Goal: Task Accomplishment & Management: Use online tool/utility

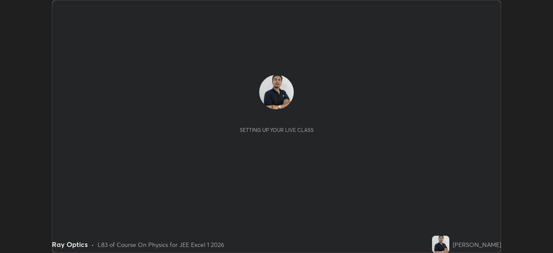
scroll to position [253, 553]
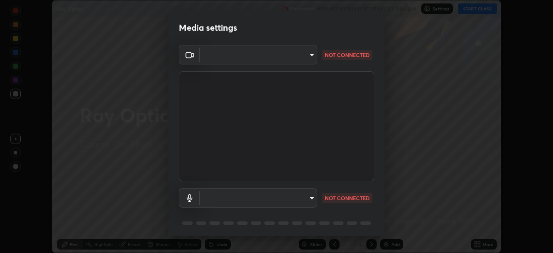
type input "a3b5dc79f1ecfe858b455d0bb3e71d1968431809174183cca7ad938a8bc51832"
type input "4a776771c710119b4c691666febe6e40addef01c23bc3193c0ff3447ac3f952d"
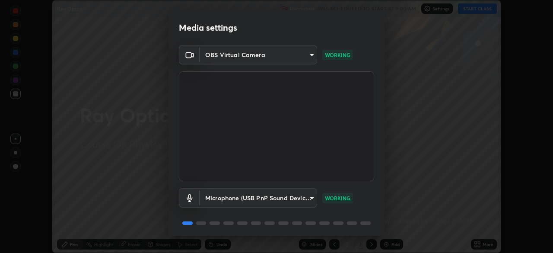
click at [308, 56] on body "Erase all Ray Optics Recording WAS SCHEDULED TO START AT 9:00 AM Settings START…" at bounding box center [276, 126] width 553 height 253
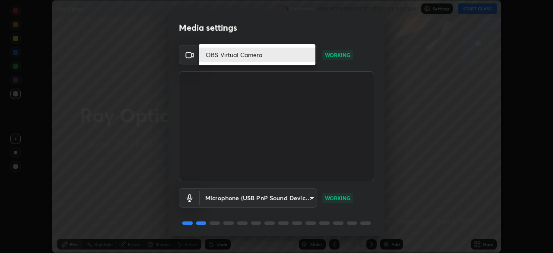
click at [318, 36] on div at bounding box center [276, 126] width 553 height 253
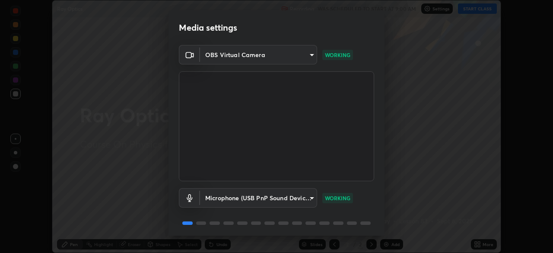
scroll to position [31, 0]
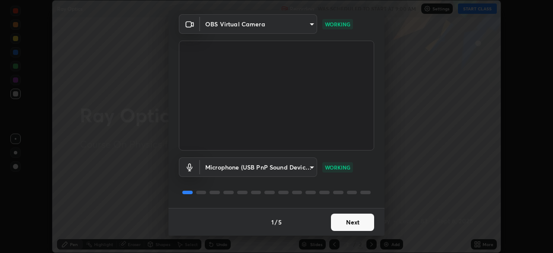
click at [298, 25] on body "Erase all Ray Optics Recording WAS SCHEDULED TO START AT 9:00 AM Settings START…" at bounding box center [276, 126] width 553 height 253
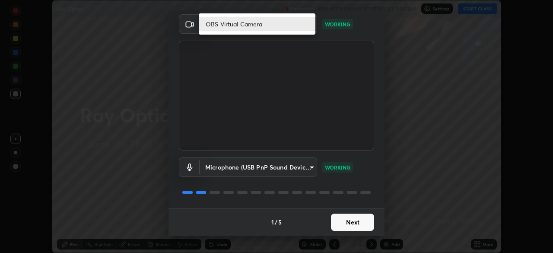
click at [332, 36] on div at bounding box center [276, 126] width 553 height 253
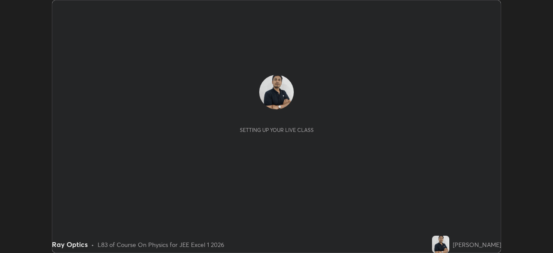
scroll to position [253, 553]
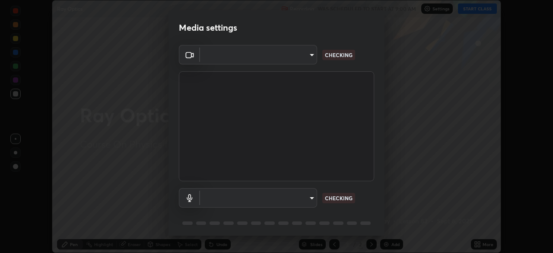
type input "a3b5dc79f1ecfe858b455d0bb3e71d1968431809174183cca7ad938a8bc51832"
type input "4a776771c710119b4c691666febe6e40addef01c23bc3193c0ff3447ac3f952d"
click at [300, 59] on body "Erase all Ray Optics Recording WAS SCHEDULED TO START AT 9:00 AM Settings START…" at bounding box center [276, 126] width 553 height 253
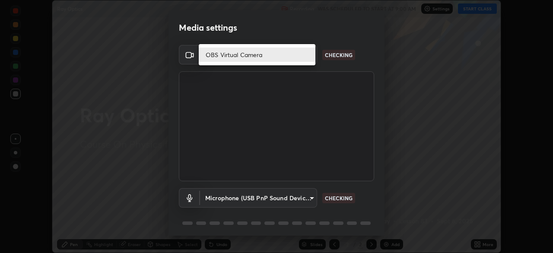
click at [298, 57] on li "OBS Virtual Camera" at bounding box center [257, 55] width 117 height 14
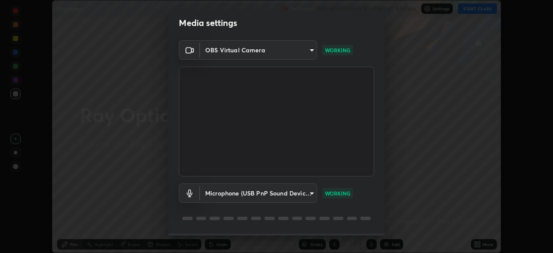
scroll to position [5, 0]
click at [300, 49] on body "Erase all Ray Optics Recording WAS SCHEDULED TO START AT 9:00 AM Settings START…" at bounding box center [276, 126] width 553 height 253
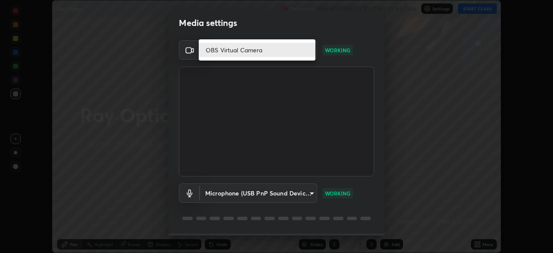
click at [397, 136] on div at bounding box center [276, 126] width 553 height 253
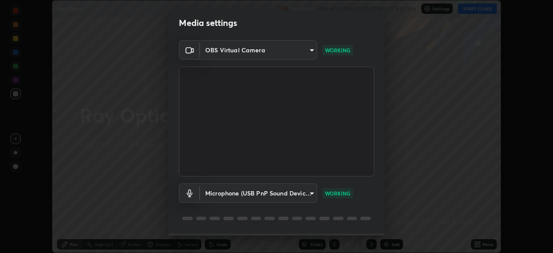
click at [300, 49] on body "Erase all Ray Optics Recording WAS SCHEDULED TO START AT 9:00 AM Settings START…" at bounding box center [276, 126] width 553 height 253
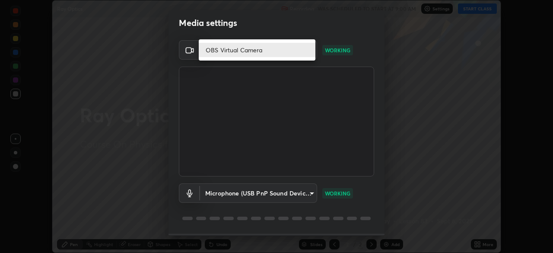
click at [345, 66] on div at bounding box center [276, 126] width 553 height 253
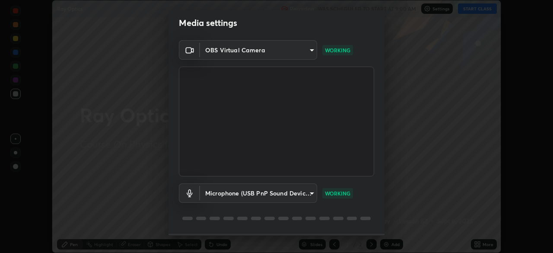
click at [303, 51] on body "Erase all Ray Optics Recording WAS SCHEDULED TO START AT 9:00 AM Settings START…" at bounding box center [276, 126] width 553 height 253
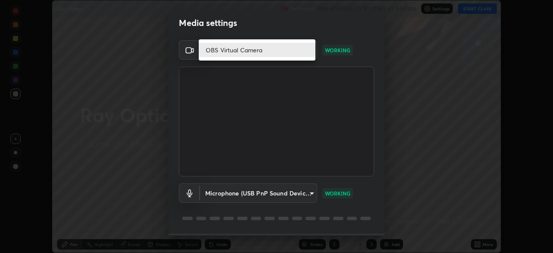
click at [332, 64] on div at bounding box center [276, 126] width 553 height 253
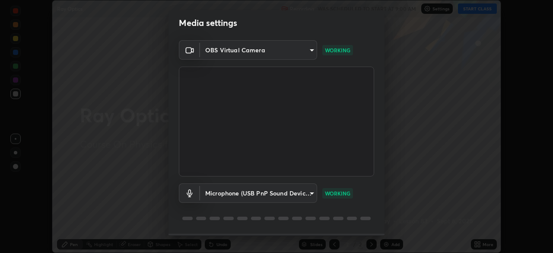
click at [309, 55] on body "Erase all Ray Optics Recording WAS SCHEDULED TO START AT 9:00 AM Settings START…" at bounding box center [276, 126] width 553 height 253
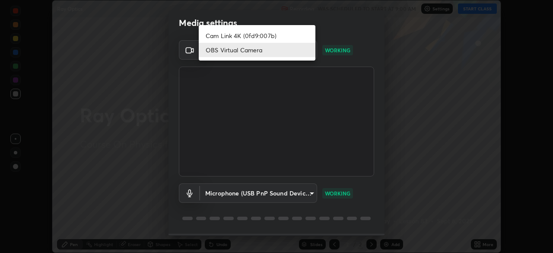
click at [383, 136] on div at bounding box center [276, 126] width 553 height 253
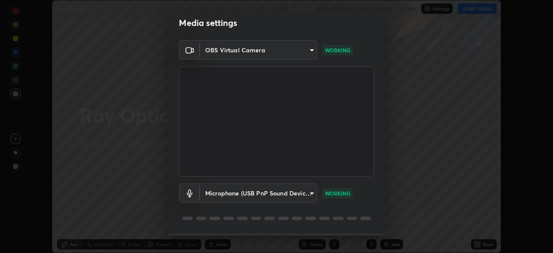
click at [295, 58] on body "Erase all Ray Optics Recording WAS SCHEDULED TO START AT 9:00 AM Settings START…" at bounding box center [276, 126] width 553 height 253
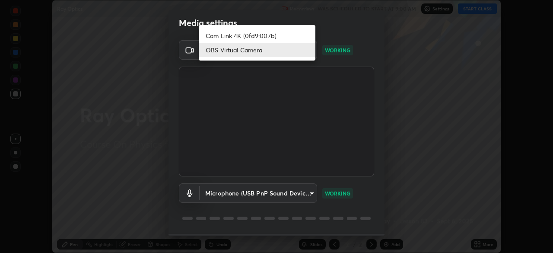
click at [268, 35] on li "Cam Link 4K (0fd9:007b)" at bounding box center [257, 36] width 117 height 14
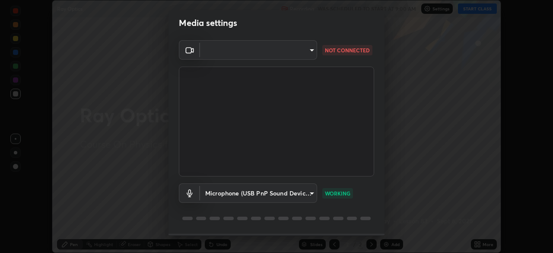
click at [224, 59] on body "Erase all Ray Optics Recording WAS SCHEDULED TO START AT 9:00 AM Settings START…" at bounding box center [276, 126] width 553 height 253
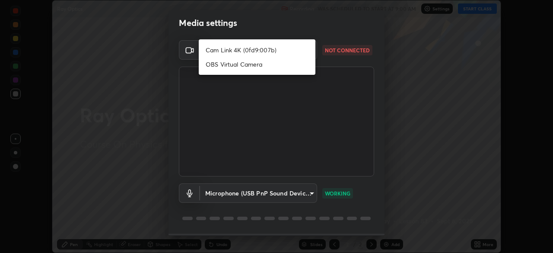
click at [229, 49] on li "Cam Link 4K (0fd9:007b)" at bounding box center [257, 50] width 117 height 14
type input "2ec6ae7202026f529d98447917e6971d4a3188bada1349709f307d67ed1865da"
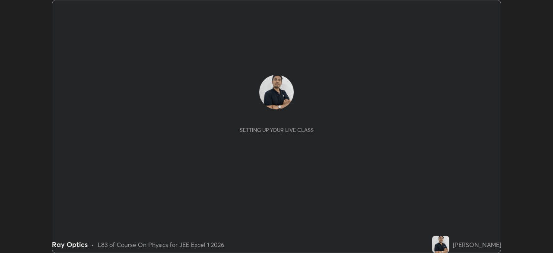
scroll to position [253, 553]
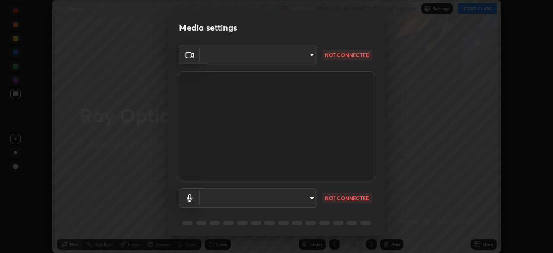
type input "a3b5dc79f1ecfe858b455d0bb3e71d1968431809174183cca7ad938a8bc51832"
type input "4a776771c710119b4c691666febe6e40addef01c23bc3193c0ff3447ac3f952d"
click at [301, 57] on body "Erase all Ray Optics Recording WAS SCHEDULED TO START AT 9:00 AM Settings START…" at bounding box center [276, 126] width 553 height 253
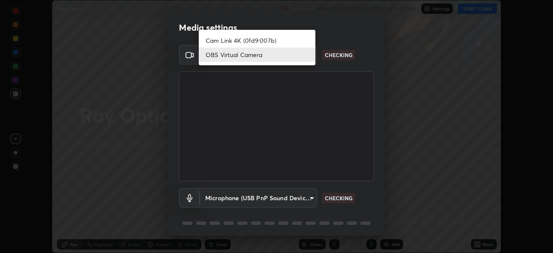
click at [259, 38] on li "Cam Link 4K (0fd9:007b)" at bounding box center [257, 40] width 117 height 14
type input "1aa9a2346586593530aac2cf173ef8fd9a708ba55414d838fbce605f7d08cc12"
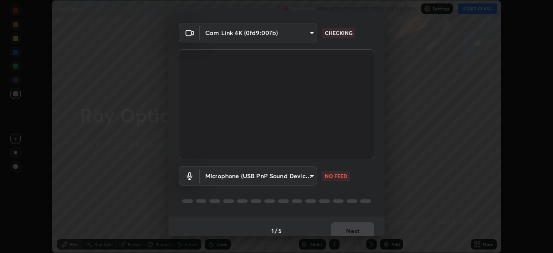
scroll to position [31, 0]
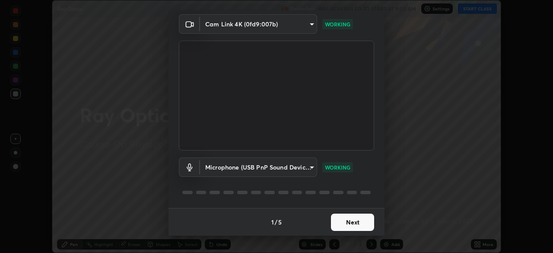
click at [342, 219] on button "Next" at bounding box center [352, 222] width 43 height 17
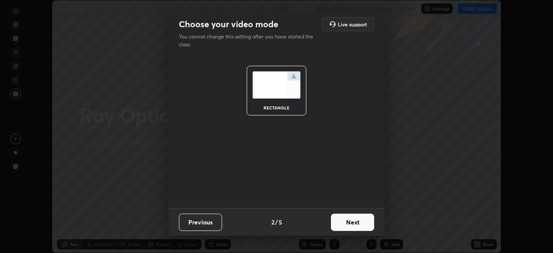
scroll to position [0, 0]
click at [350, 222] on button "Next" at bounding box center [352, 222] width 43 height 17
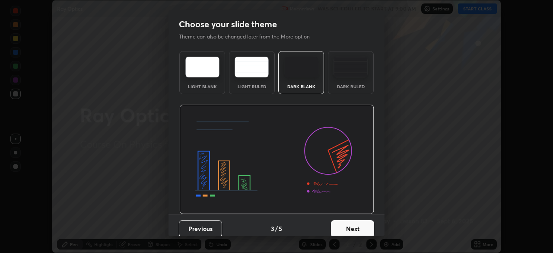
click at [358, 226] on button "Next" at bounding box center [352, 228] width 43 height 17
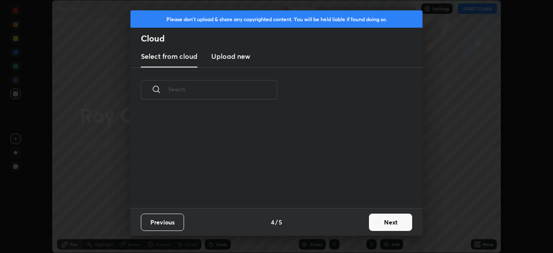
click at [381, 220] on button "Next" at bounding box center [390, 222] width 43 height 17
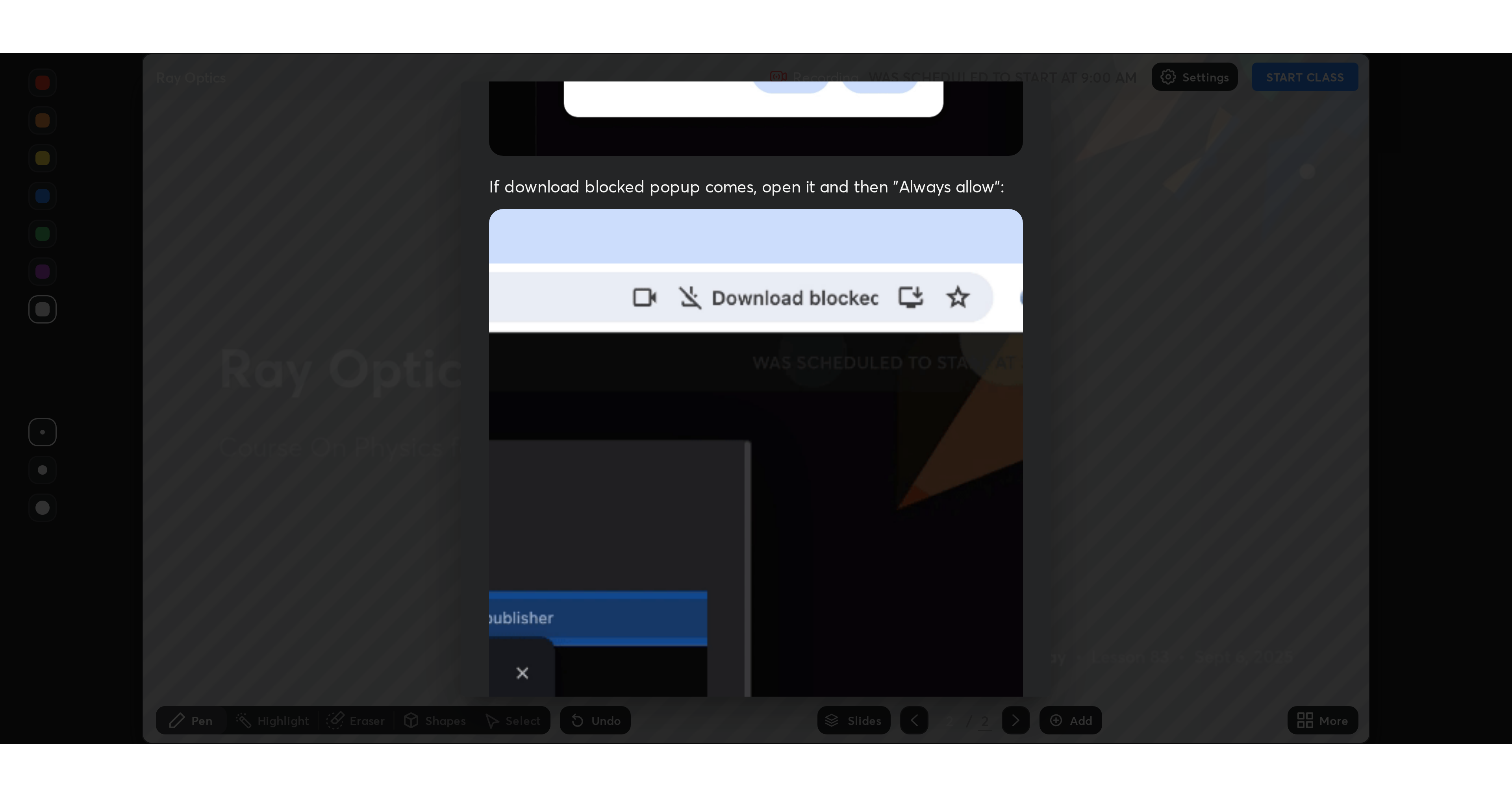
scroll to position [189, 0]
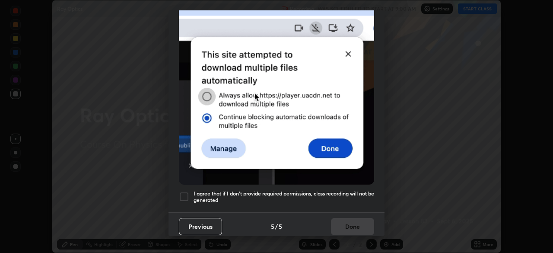
click at [185, 191] on div at bounding box center [184, 196] width 10 height 10
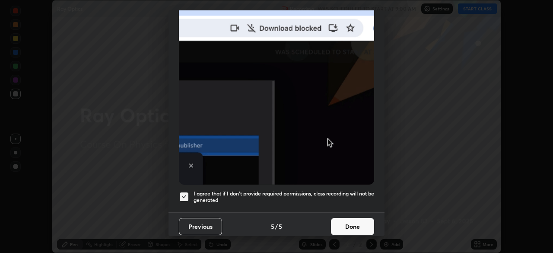
click at [358, 223] on button "Done" at bounding box center [352, 226] width 43 height 17
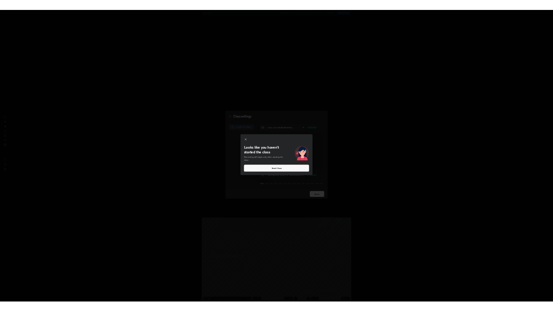
scroll to position [253, 553]
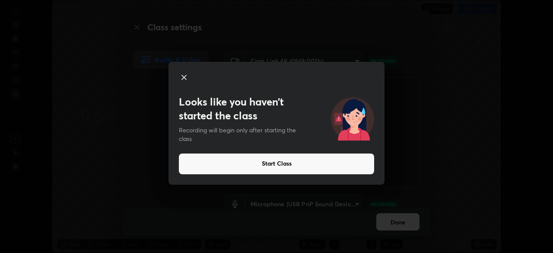
click at [183, 80] on icon at bounding box center [184, 77] width 10 height 10
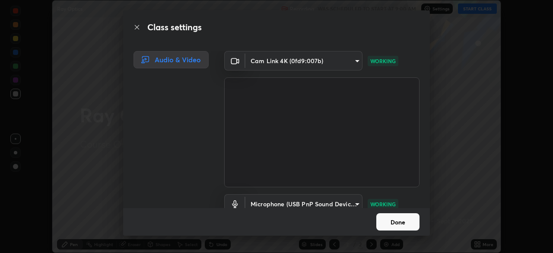
click at [383, 220] on button "Done" at bounding box center [398, 221] width 43 height 17
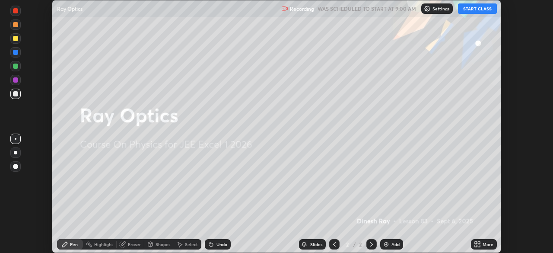
click at [479, 247] on icon at bounding box center [479, 246] width 2 height 2
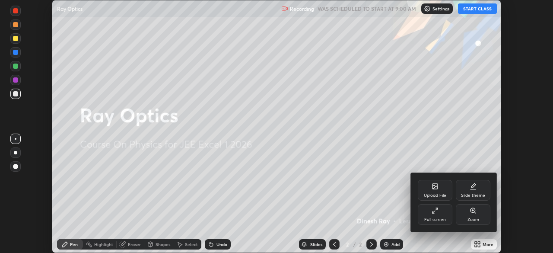
click at [425, 218] on div "Full screen" at bounding box center [435, 219] width 22 height 4
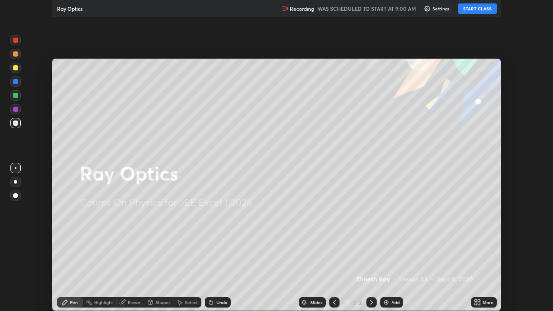
scroll to position [311, 553]
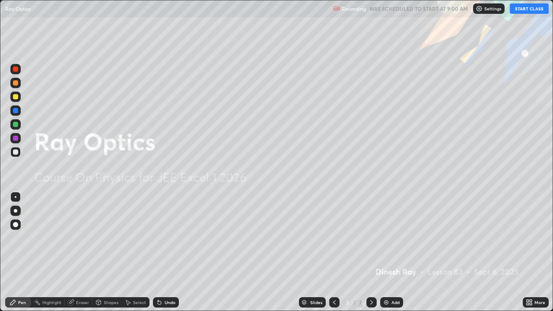
click at [523, 10] on button "START CLASS" at bounding box center [529, 8] width 39 height 10
click at [385, 252] on img at bounding box center [386, 302] width 7 height 7
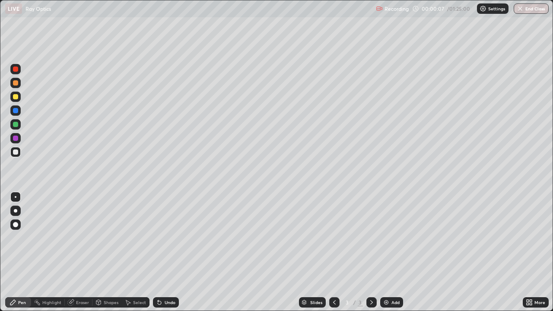
click at [15, 210] on div at bounding box center [15, 210] width 3 height 3
click at [167, 252] on div "Undo" at bounding box center [170, 302] width 11 height 4
click at [165, 252] on div "Undo" at bounding box center [170, 302] width 11 height 4
click at [12, 111] on div at bounding box center [15, 110] width 10 height 10
click at [101, 252] on icon at bounding box center [98, 302] width 7 height 7
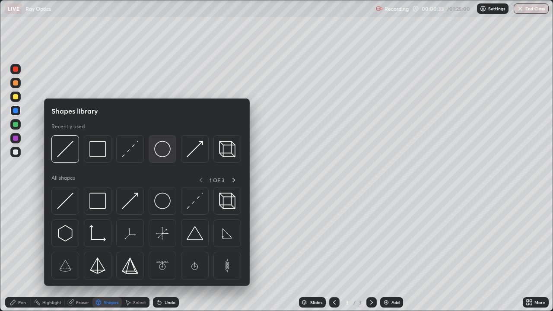
click at [161, 155] on img at bounding box center [162, 149] width 16 height 16
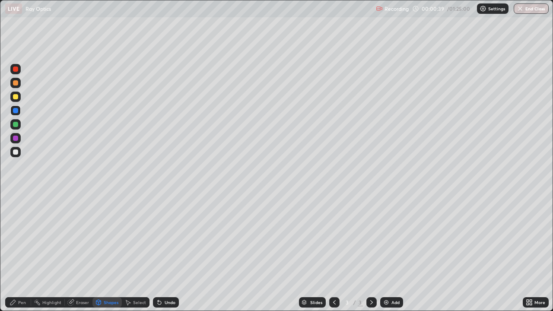
click at [115, 252] on div "Shapes" at bounding box center [107, 302] width 29 height 10
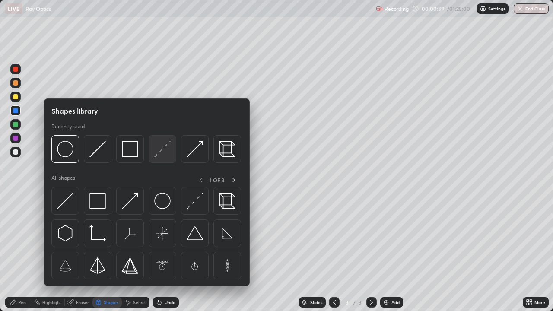
click at [166, 152] on img at bounding box center [162, 149] width 16 height 16
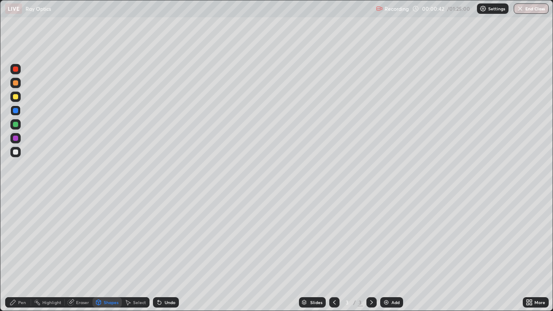
click at [109, 252] on div "Shapes" at bounding box center [107, 302] width 29 height 10
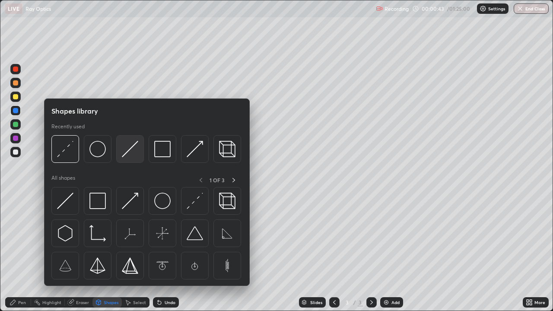
click at [129, 152] on img at bounding box center [130, 149] width 16 height 16
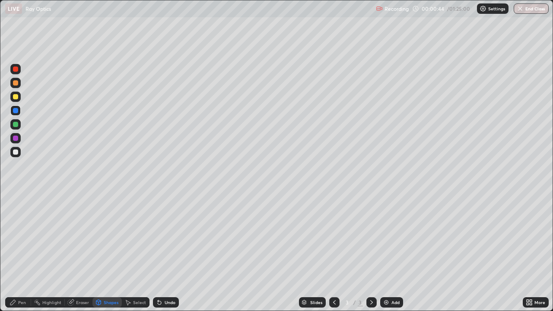
click at [18, 124] on div at bounding box center [15, 124] width 5 height 5
click at [19, 93] on div at bounding box center [15, 97] width 10 height 10
click at [25, 252] on div "Pen" at bounding box center [22, 302] width 8 height 4
click at [385, 252] on img at bounding box center [386, 302] width 7 height 7
click at [16, 97] on div at bounding box center [15, 96] width 5 height 5
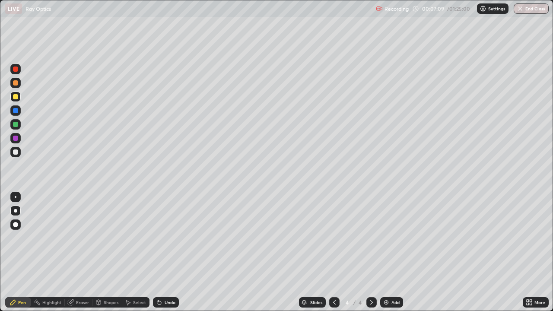
click at [109, 252] on div "Shapes" at bounding box center [107, 302] width 29 height 10
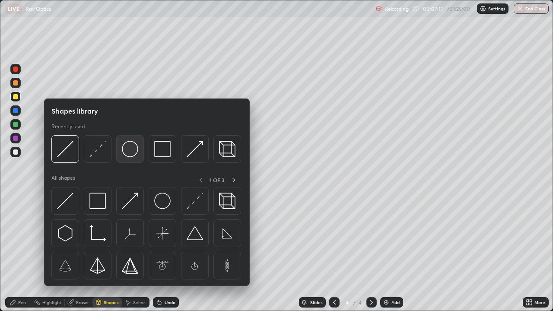
click at [136, 158] on div at bounding box center [130, 149] width 28 height 28
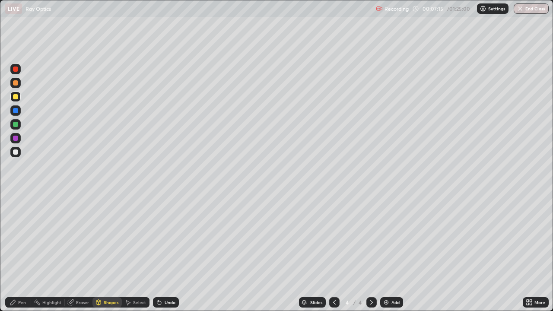
click at [107, 252] on div "Shapes" at bounding box center [111, 302] width 15 height 4
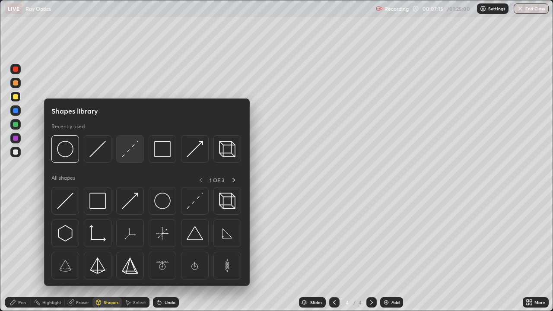
click at [133, 157] on img at bounding box center [130, 149] width 16 height 16
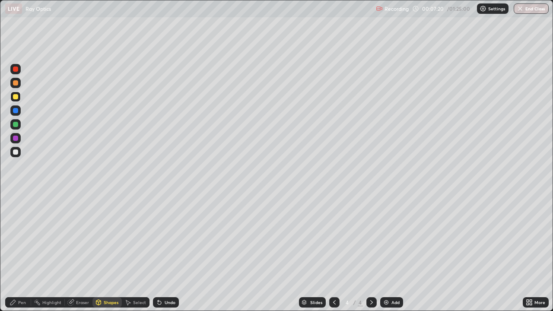
click at [21, 252] on div "Pen" at bounding box center [22, 302] width 8 height 4
click at [19, 115] on div at bounding box center [15, 110] width 10 height 10
click at [161, 252] on icon at bounding box center [159, 302] width 7 height 7
click at [18, 154] on div at bounding box center [15, 152] width 10 height 10
click at [17, 126] on div at bounding box center [15, 124] width 5 height 5
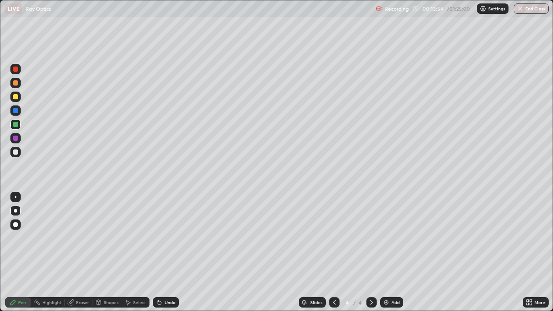
click at [392, 252] on div "Add" at bounding box center [396, 302] width 8 height 4
click at [15, 98] on div at bounding box center [15, 96] width 5 height 5
click at [171, 252] on div "Undo" at bounding box center [166, 302] width 26 height 10
click at [528, 252] on icon at bounding box center [528, 304] width 2 height 2
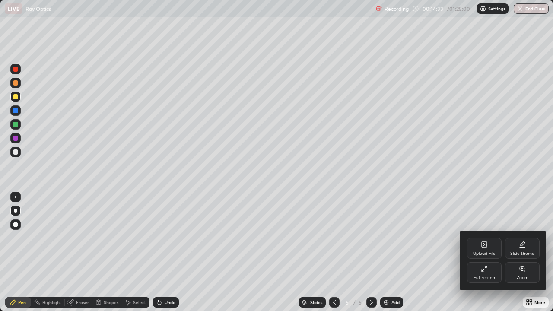
click at [489, 251] on div "Upload File" at bounding box center [484, 248] width 35 height 21
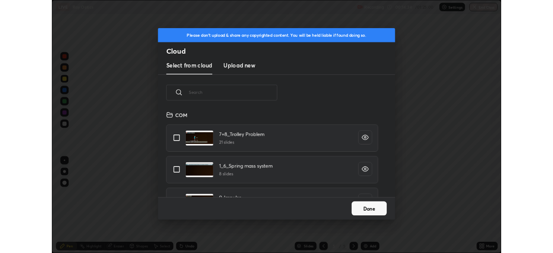
scroll to position [106, 278]
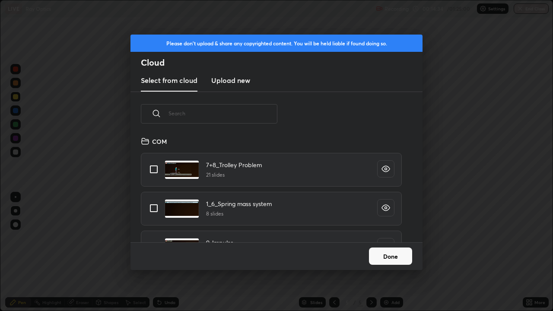
click at [248, 77] on h3 "Upload new" at bounding box center [230, 80] width 39 height 10
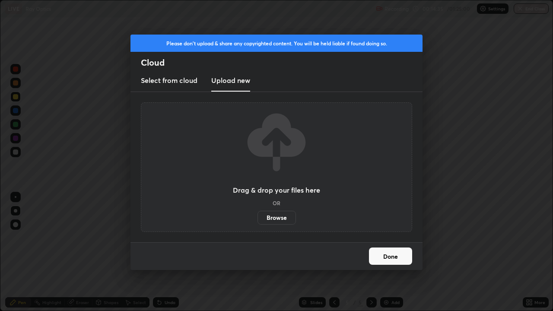
click at [275, 221] on label "Browse" at bounding box center [277, 218] width 38 height 14
click at [258, 221] on input "Browse" at bounding box center [258, 218] width 0 height 14
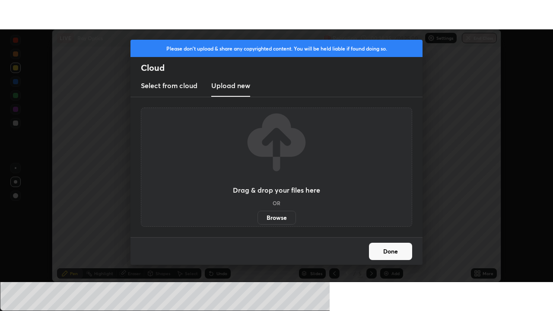
scroll to position [42974, 42674]
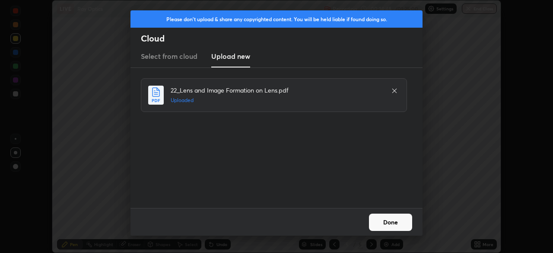
click at [383, 217] on button "Done" at bounding box center [390, 222] width 43 height 17
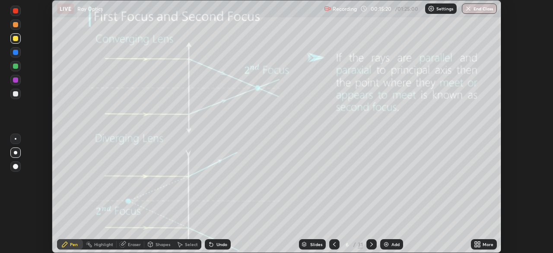
click at [479, 243] on icon at bounding box center [479, 243] width 2 height 2
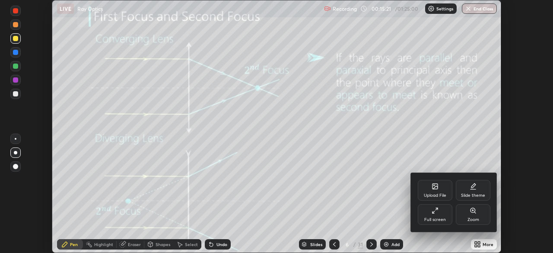
click at [434, 214] on div "Full screen" at bounding box center [435, 214] width 35 height 21
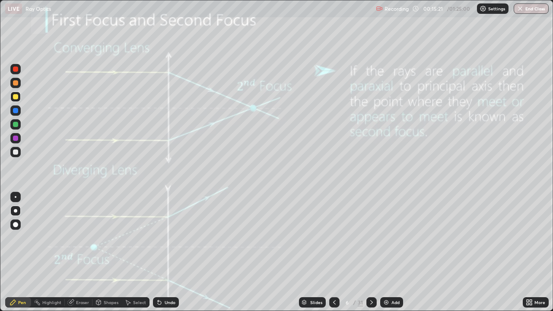
scroll to position [311, 553]
click at [334, 252] on icon at bounding box center [334, 302] width 7 height 7
click at [370, 252] on icon at bounding box center [371, 302] width 7 height 7
click at [371, 252] on icon at bounding box center [371, 302] width 7 height 7
click at [371, 252] on icon at bounding box center [371, 302] width 3 height 4
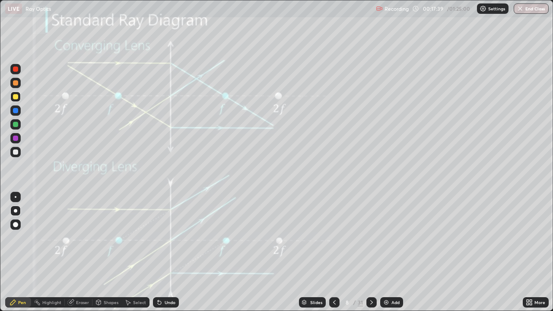
click at [315, 252] on div "Slides" at bounding box center [316, 302] width 12 height 4
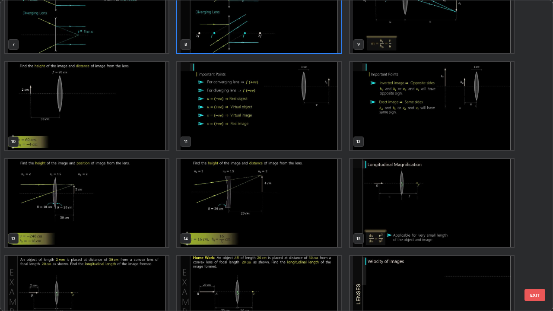
scroll to position [238, 0]
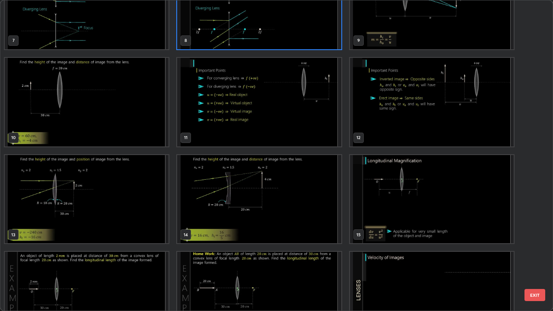
click at [312, 124] on img "grid" at bounding box center [259, 102] width 164 height 89
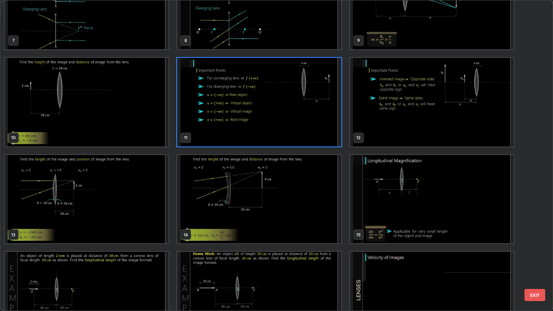
click at [314, 125] on img "grid" at bounding box center [259, 102] width 164 height 89
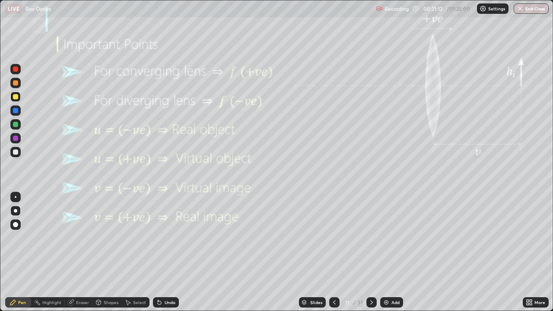
click at [315, 252] on div "Slides" at bounding box center [316, 302] width 12 height 4
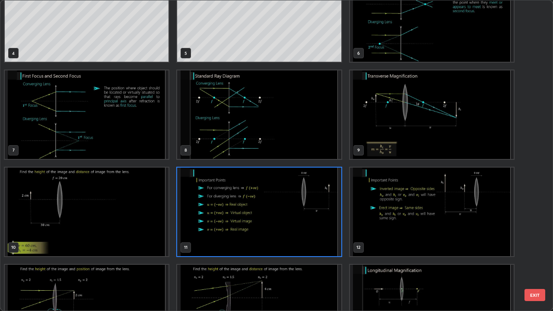
scroll to position [138, 0]
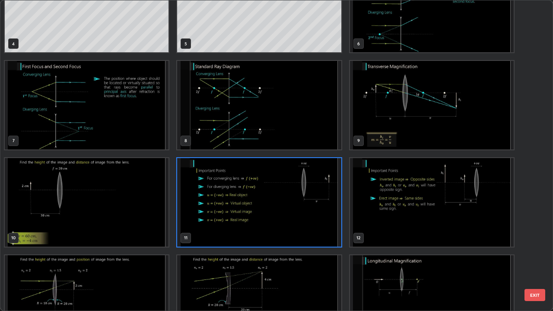
click at [419, 214] on img "grid" at bounding box center [432, 202] width 164 height 89
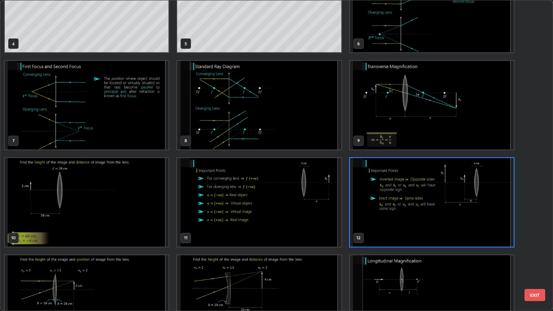
click at [419, 214] on img "grid" at bounding box center [432, 202] width 164 height 89
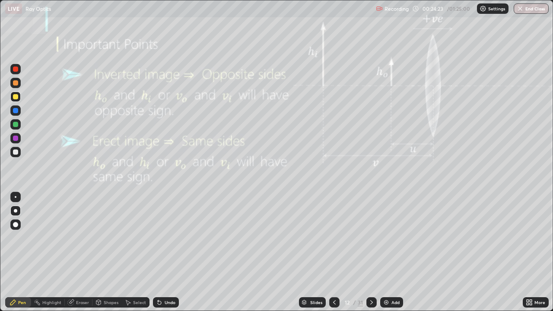
click at [317, 252] on div "Slides" at bounding box center [316, 302] width 12 height 4
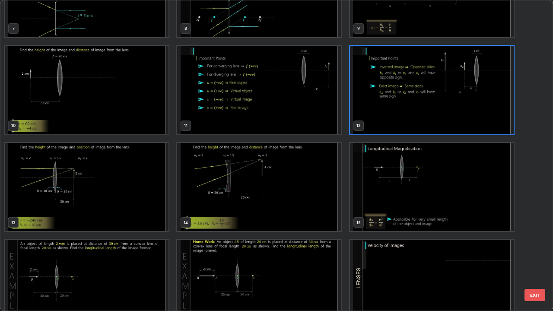
scroll to position [257, 0]
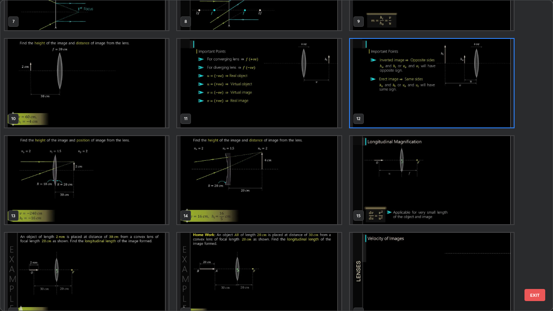
click at [141, 189] on img "grid" at bounding box center [87, 180] width 164 height 89
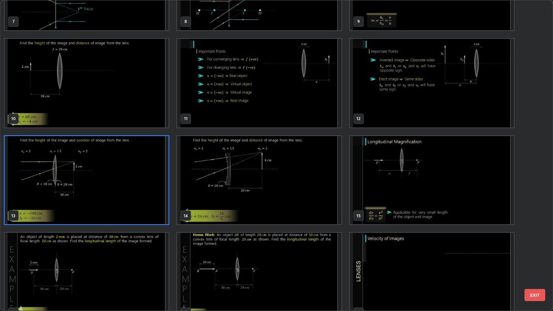
click at [147, 191] on img "grid" at bounding box center [87, 180] width 164 height 89
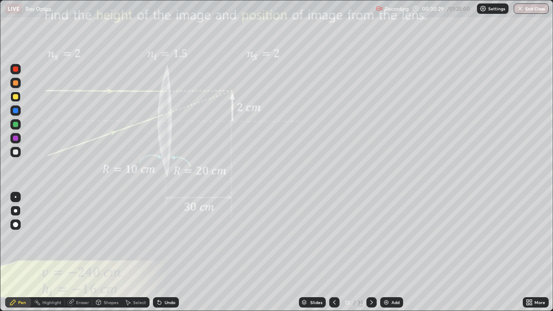
click at [320, 252] on div "Slides" at bounding box center [316, 302] width 12 height 4
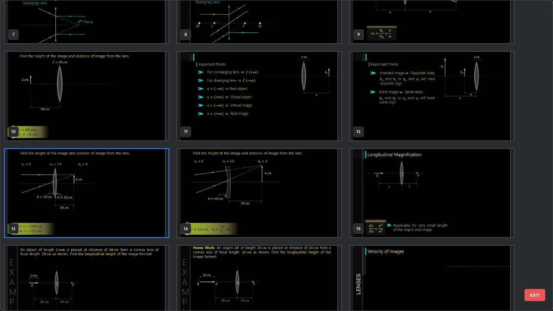
scroll to position [258, 0]
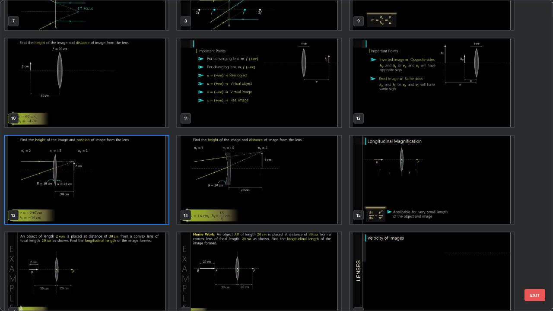
click at [325, 192] on img "grid" at bounding box center [259, 180] width 164 height 89
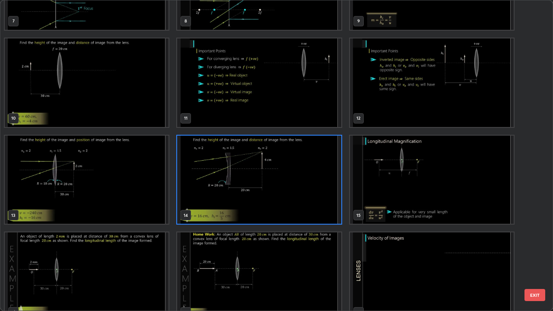
click at [330, 186] on img "grid" at bounding box center [259, 180] width 164 height 89
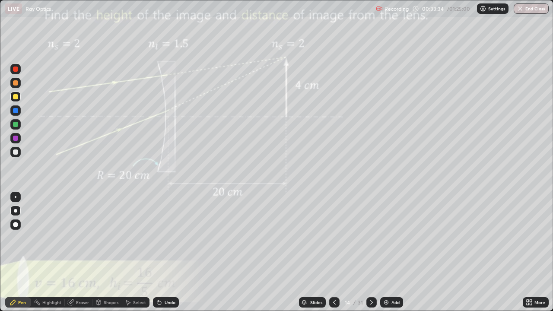
click at [530, 252] on icon at bounding box center [531, 301] width 2 height 2
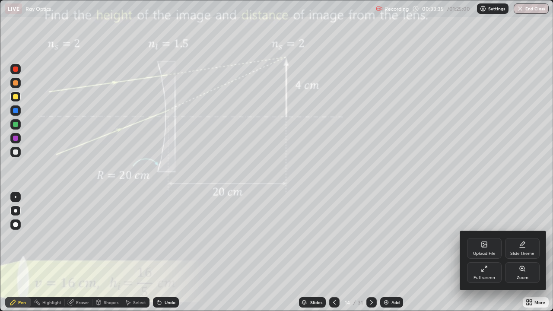
click at [404, 252] on div at bounding box center [276, 155] width 553 height 311
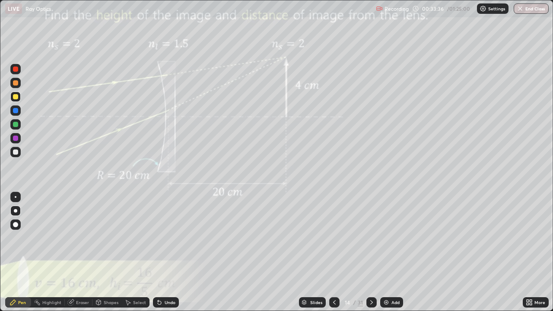
click at [313, 252] on div "Slides" at bounding box center [316, 302] width 12 height 4
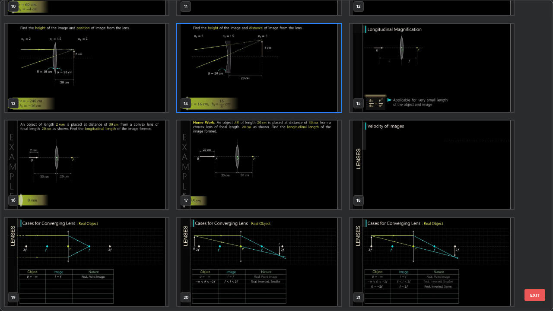
scroll to position [370, 0]
click at [136, 160] on img "grid" at bounding box center [87, 164] width 164 height 89
click at [137, 158] on img "grid" at bounding box center [87, 164] width 164 height 89
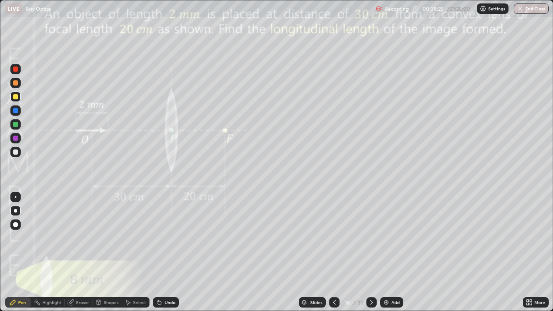
click at [370, 252] on icon at bounding box center [371, 302] width 7 height 7
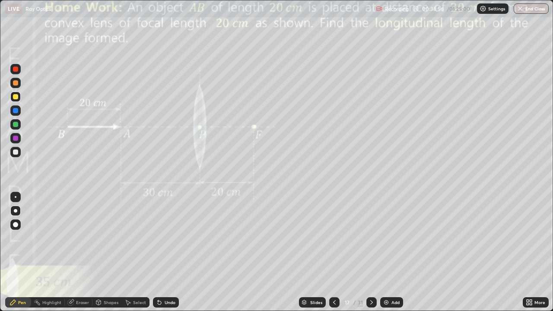
click at [314, 252] on div "Slides" at bounding box center [316, 302] width 12 height 4
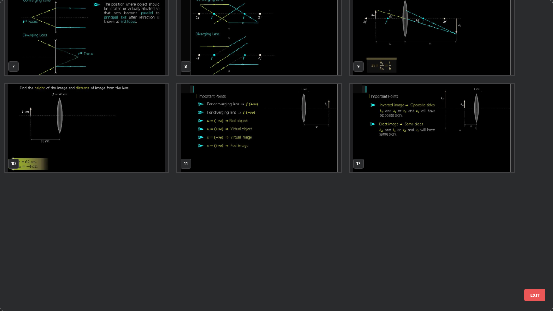
scroll to position [0, 0]
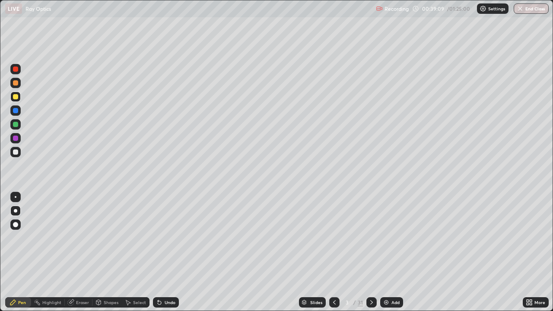
click at [80, 252] on div "Eraser" at bounding box center [82, 302] width 13 height 4
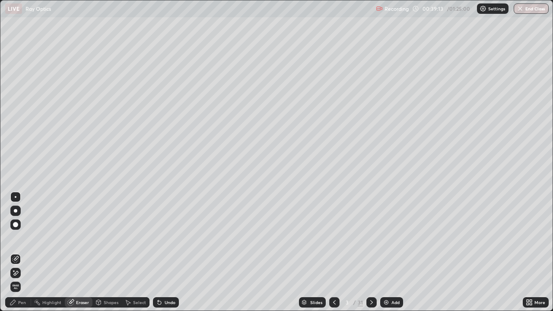
click at [22, 252] on div "Pen" at bounding box center [22, 302] width 8 height 4
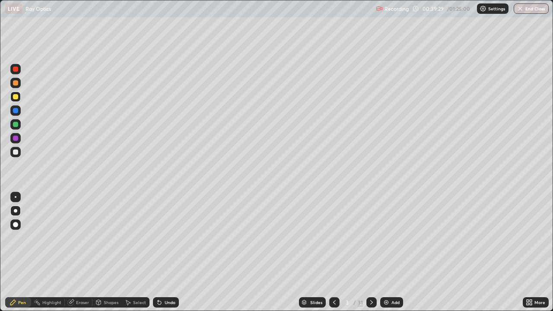
click at [314, 252] on div "Slides" at bounding box center [316, 302] width 12 height 4
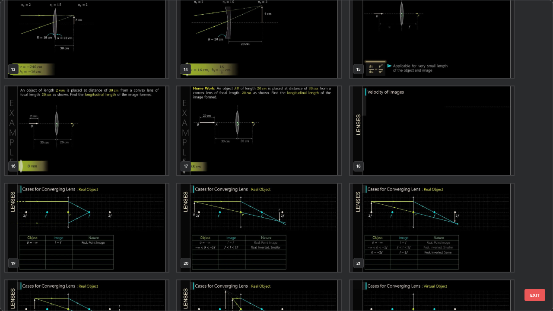
scroll to position [408, 0]
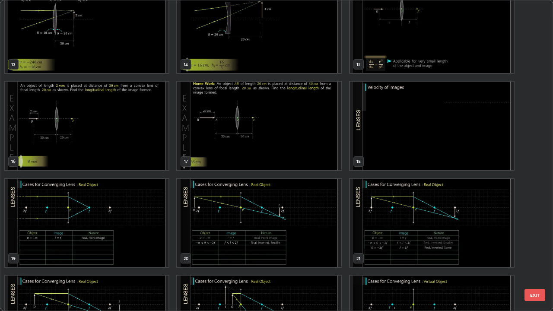
click at [160, 239] on img "grid" at bounding box center [87, 223] width 164 height 89
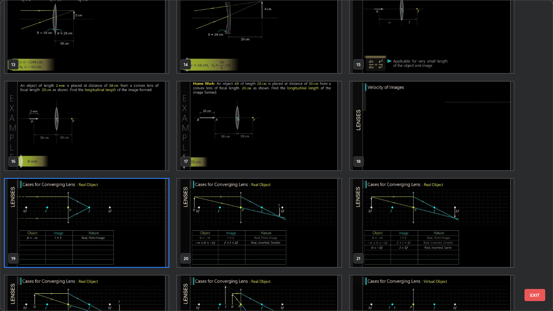
click at [159, 234] on img "grid" at bounding box center [87, 223] width 164 height 89
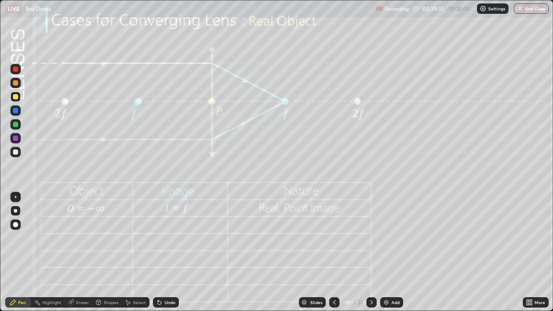
click at [155, 236] on img "grid" at bounding box center [87, 223] width 164 height 89
click at [109, 252] on div "Shapes" at bounding box center [111, 302] width 15 height 4
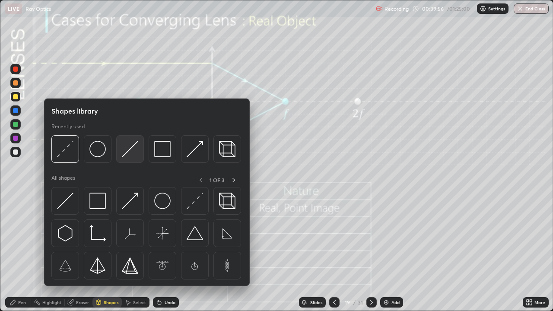
click at [133, 155] on img at bounding box center [130, 149] width 16 height 16
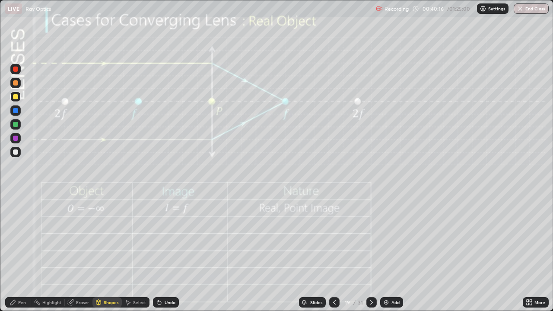
click at [371, 252] on icon at bounding box center [371, 302] width 7 height 7
click at [368, 252] on div at bounding box center [372, 302] width 10 height 10
click at [371, 252] on icon at bounding box center [371, 302] width 7 height 7
click at [16, 108] on div at bounding box center [15, 110] width 5 height 5
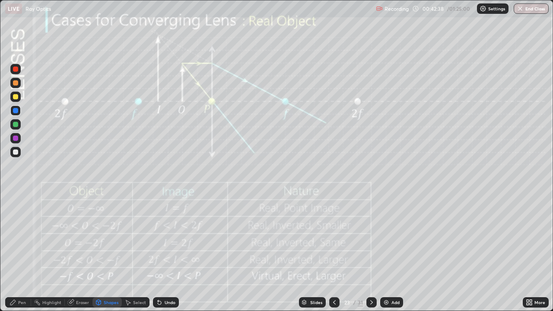
click at [319, 252] on div "Slides" at bounding box center [316, 302] width 12 height 4
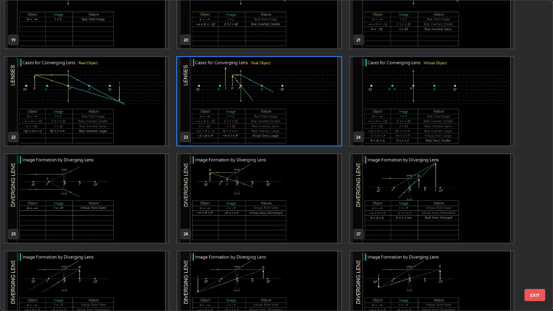
scroll to position [629, 0]
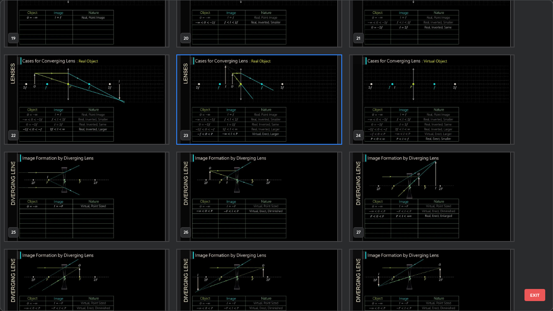
click at [150, 201] on img "grid" at bounding box center [87, 197] width 164 height 89
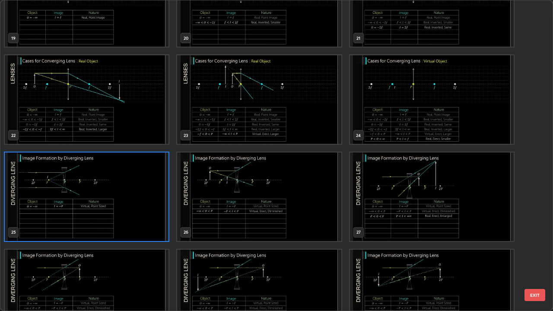
click at [150, 203] on img "grid" at bounding box center [87, 197] width 164 height 89
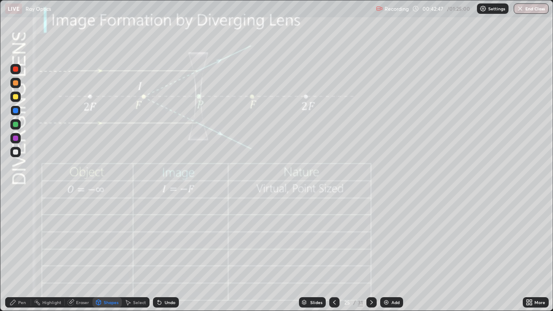
click at [312, 252] on div "Slides" at bounding box center [316, 302] width 12 height 4
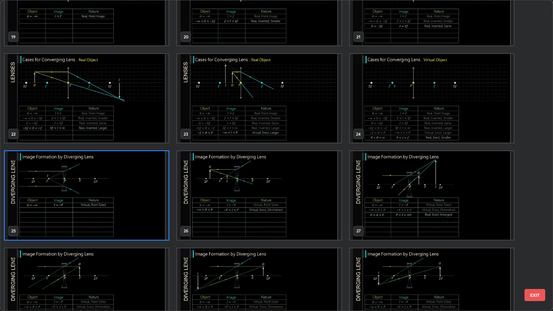
scroll to position [638, 0]
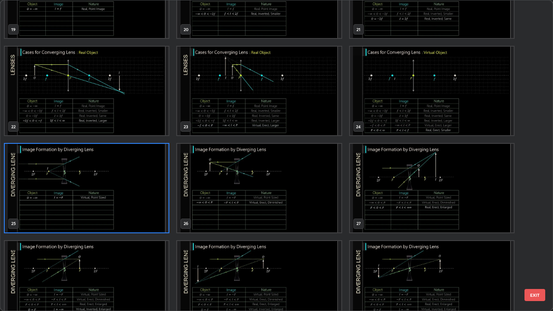
click at [410, 252] on img "grid" at bounding box center [432, 285] width 164 height 89
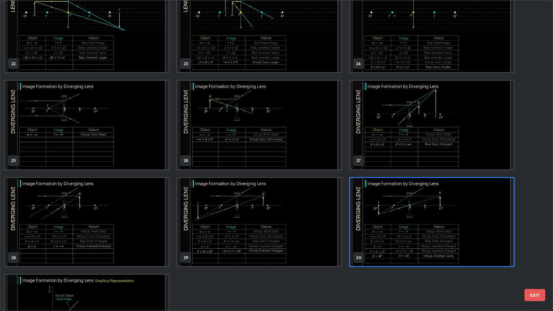
scroll to position [758, 0]
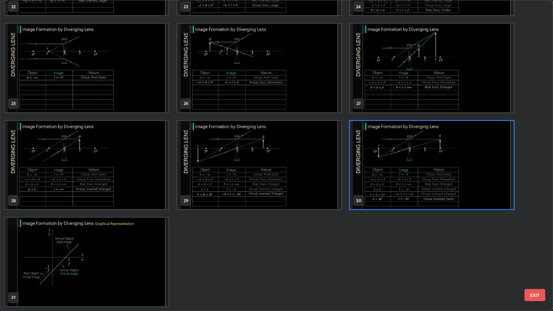
click at [144, 249] on img "grid" at bounding box center [87, 262] width 164 height 89
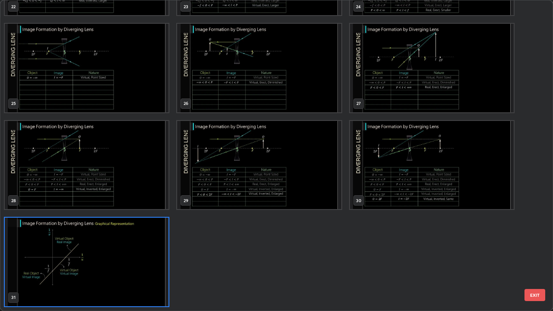
click at [146, 247] on img "grid" at bounding box center [87, 262] width 164 height 89
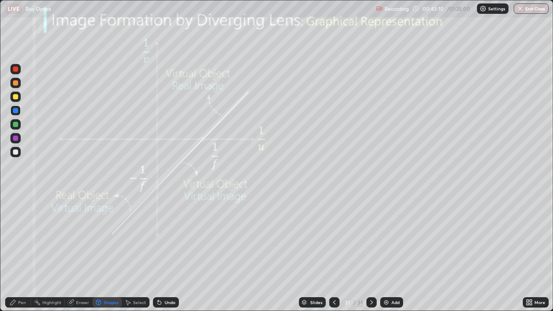
click at [25, 252] on div "Pen" at bounding box center [18, 302] width 26 height 17
click at [16, 151] on div at bounding box center [15, 152] width 5 height 5
click at [385, 252] on img at bounding box center [386, 302] width 7 height 7
click at [170, 252] on div "Undo" at bounding box center [170, 302] width 11 height 4
click at [169, 252] on div "Undo" at bounding box center [166, 302] width 26 height 10
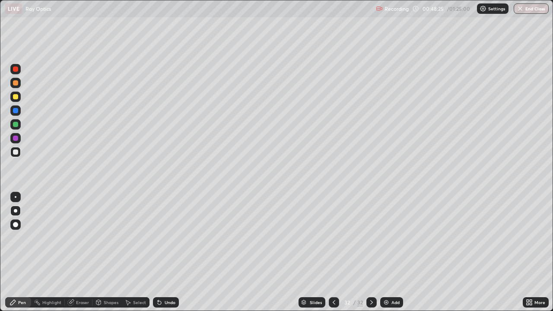
click at [169, 252] on div "Undo" at bounding box center [166, 302] width 26 height 10
click at [167, 252] on div "Undo" at bounding box center [166, 302] width 26 height 10
click at [173, 252] on div "Undo" at bounding box center [166, 302] width 26 height 10
click at [172, 252] on div "Undo" at bounding box center [170, 302] width 11 height 4
click at [17, 94] on div at bounding box center [15, 96] width 5 height 5
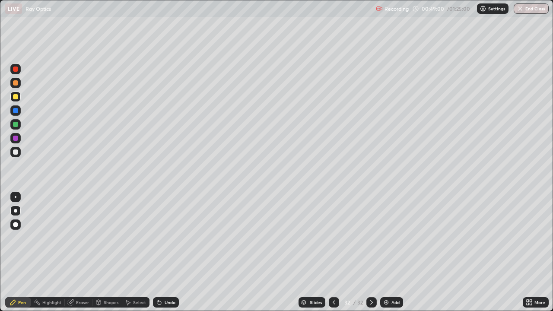
click at [112, 252] on div "Shapes" at bounding box center [111, 302] width 15 height 4
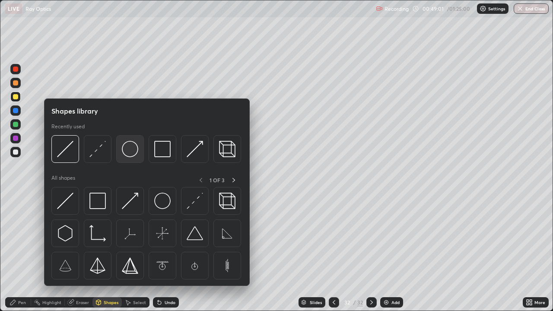
click at [131, 153] on img at bounding box center [130, 149] width 16 height 16
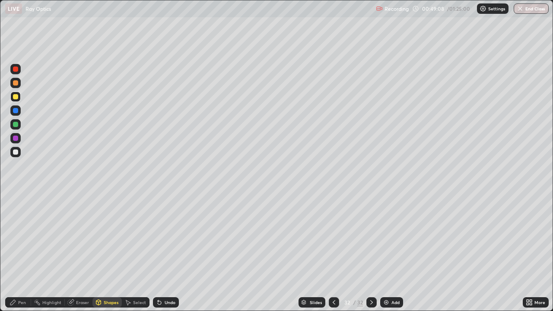
click at [109, 252] on div "Shapes" at bounding box center [111, 302] width 15 height 4
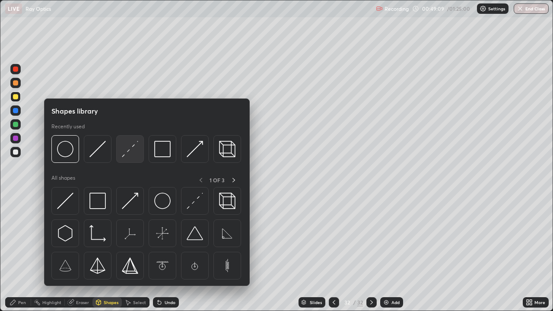
click at [136, 158] on div at bounding box center [130, 149] width 28 height 28
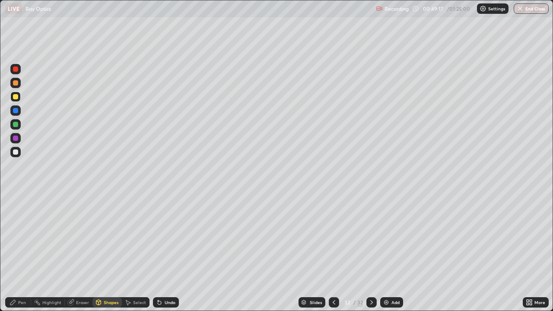
click at [16, 153] on div at bounding box center [15, 152] width 5 height 5
click at [21, 252] on div "Pen" at bounding box center [18, 302] width 26 height 10
click at [11, 112] on div at bounding box center [15, 110] width 10 height 10
click at [18, 151] on div at bounding box center [15, 152] width 5 height 5
click at [106, 252] on div "Shapes" at bounding box center [111, 302] width 15 height 4
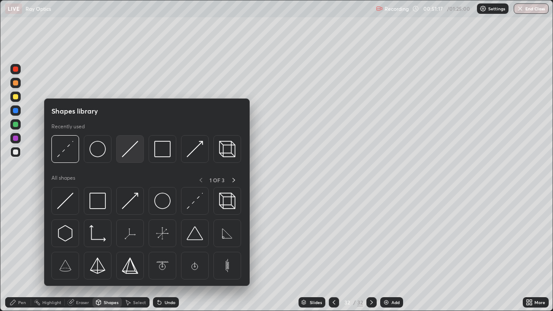
click at [127, 153] on img at bounding box center [130, 149] width 16 height 16
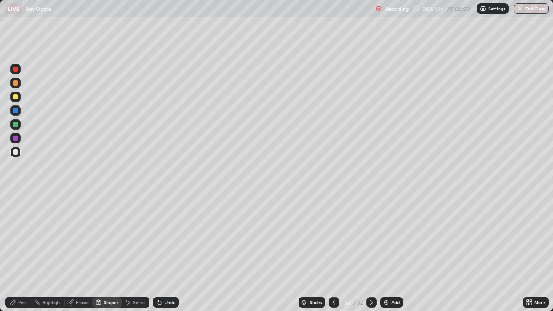
click at [107, 252] on div "Shapes" at bounding box center [111, 302] width 15 height 4
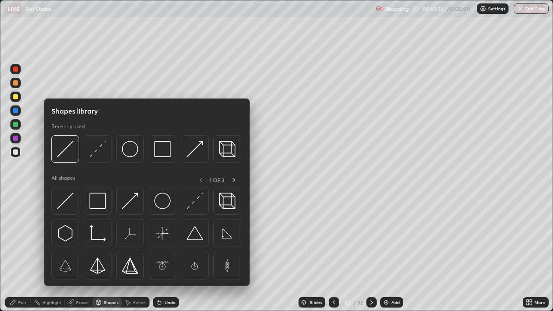
click at [79, 252] on div "Eraser" at bounding box center [79, 302] width 28 height 10
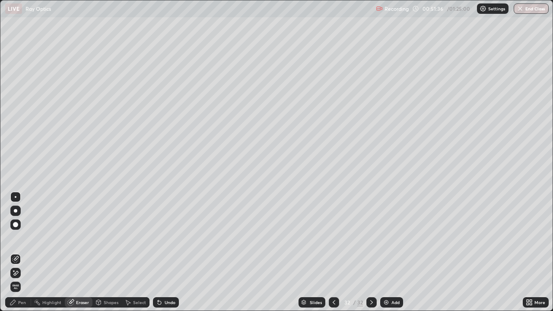
click at [21, 252] on div "Pen" at bounding box center [22, 302] width 8 height 4
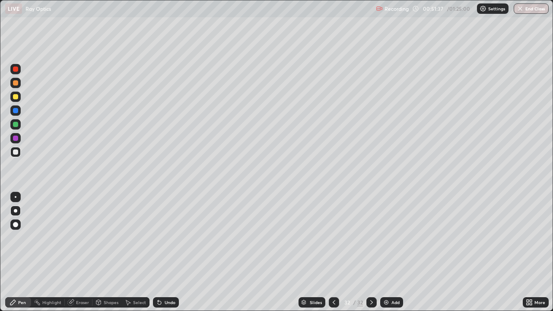
click at [16, 112] on div at bounding box center [15, 110] width 5 height 5
click at [16, 98] on div at bounding box center [15, 96] width 5 height 5
click at [19, 153] on div at bounding box center [15, 152] width 10 height 10
click at [111, 252] on div "Shapes" at bounding box center [107, 302] width 29 height 10
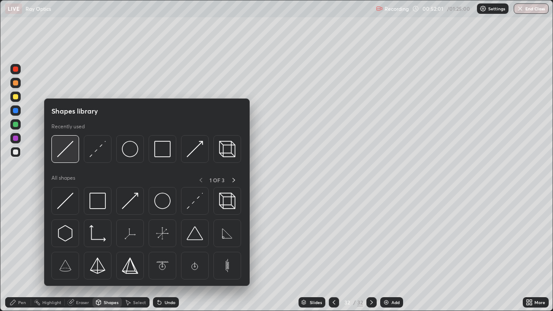
click at [70, 156] on img at bounding box center [65, 149] width 16 height 16
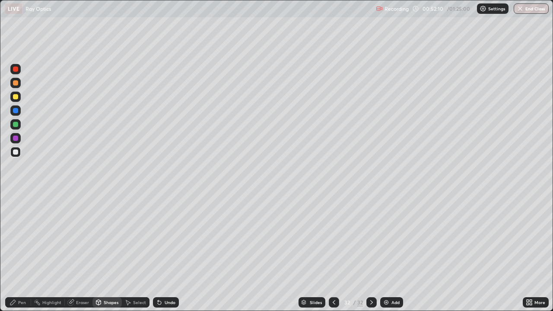
click at [80, 252] on div "Eraser" at bounding box center [82, 302] width 13 height 4
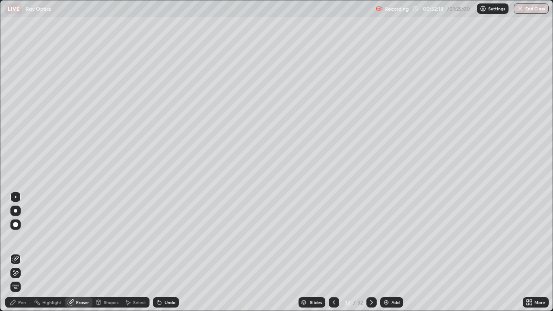
click at [25, 252] on div "Pen" at bounding box center [22, 302] width 8 height 4
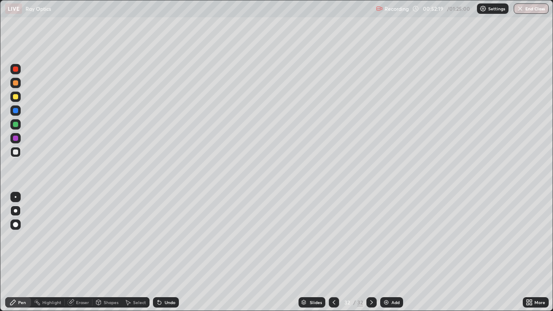
click at [16, 99] on div at bounding box center [15, 96] width 5 height 5
click at [17, 115] on div at bounding box center [15, 110] width 10 height 10
click at [176, 252] on div "Undo" at bounding box center [166, 302] width 26 height 10
click at [177, 252] on div "Undo" at bounding box center [166, 302] width 26 height 10
click at [392, 252] on div "Add" at bounding box center [396, 302] width 8 height 4
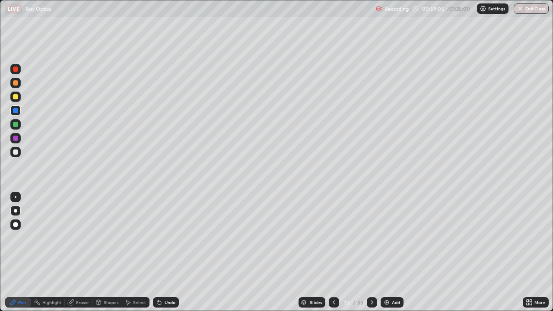
click at [18, 100] on div at bounding box center [15, 97] width 10 height 10
click at [174, 252] on div "Undo" at bounding box center [166, 302] width 26 height 10
click at [169, 252] on div "Undo" at bounding box center [166, 302] width 26 height 10
click at [102, 252] on div "Shapes" at bounding box center [107, 302] width 29 height 10
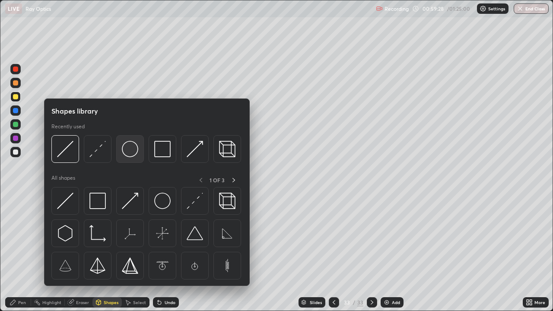
click at [130, 155] on img at bounding box center [130, 149] width 16 height 16
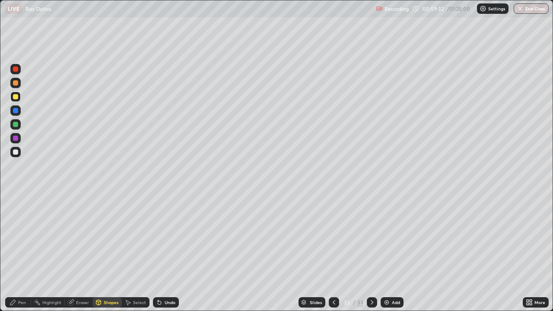
click at [22, 252] on div "Pen" at bounding box center [22, 302] width 8 height 4
click at [17, 156] on div at bounding box center [15, 152] width 10 height 10
click at [16, 98] on div at bounding box center [15, 96] width 5 height 5
click at [16, 153] on div at bounding box center [15, 152] width 5 height 5
click at [110, 252] on div "Shapes" at bounding box center [107, 302] width 29 height 10
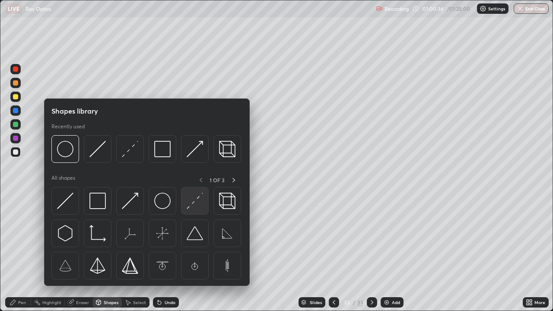
click at [74, 156] on div at bounding box center [65, 149] width 28 height 28
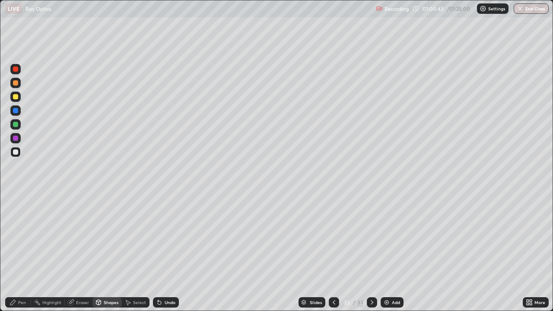
click at [16, 96] on div at bounding box center [15, 96] width 5 height 5
click at [176, 252] on div "Undo" at bounding box center [166, 302] width 26 height 10
click at [175, 252] on div "Undo" at bounding box center [166, 302] width 26 height 10
click at [107, 252] on div "Shapes" at bounding box center [111, 302] width 15 height 4
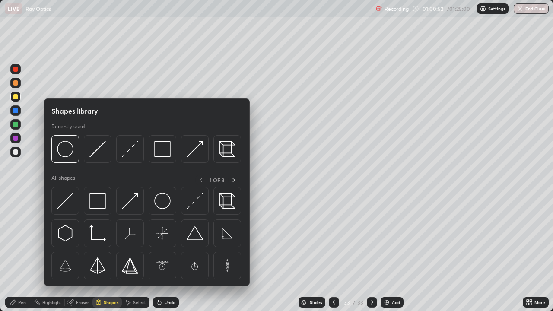
click at [17, 97] on div at bounding box center [15, 96] width 5 height 5
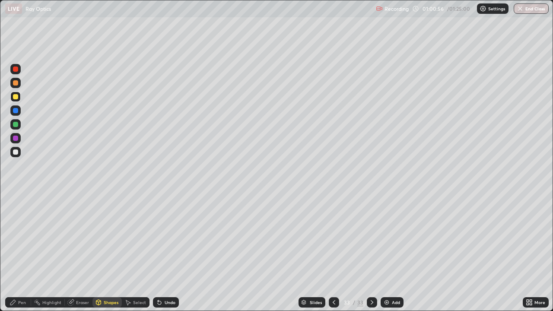
click at [113, 252] on div "Shapes" at bounding box center [111, 302] width 15 height 4
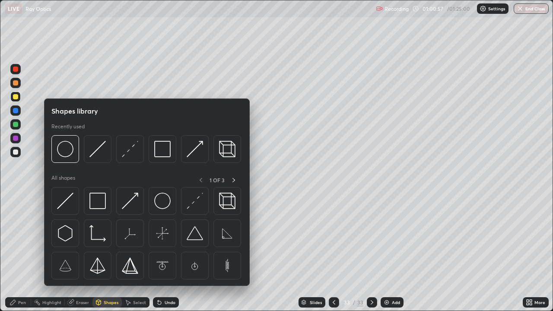
click at [19, 252] on div "Pen" at bounding box center [22, 302] width 8 height 4
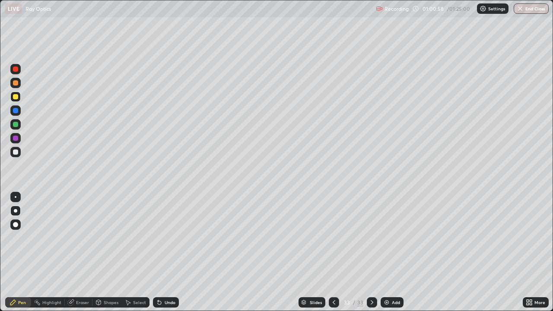
click at [17, 153] on div at bounding box center [15, 152] width 5 height 5
click at [108, 252] on div "Shapes" at bounding box center [111, 302] width 15 height 4
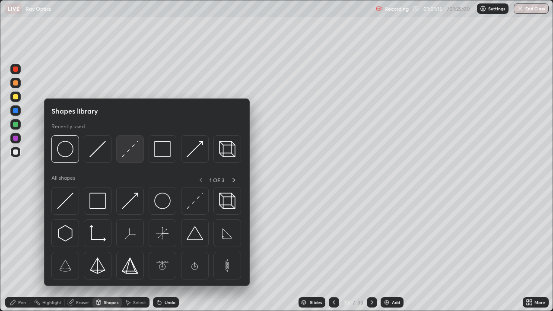
click at [127, 159] on div at bounding box center [130, 149] width 28 height 28
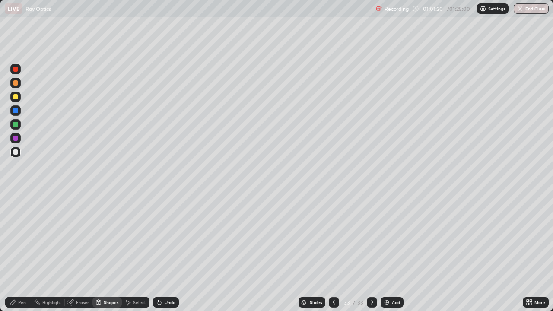
click at [16, 112] on div at bounding box center [15, 110] width 5 height 5
click at [172, 252] on div "Undo" at bounding box center [166, 302] width 26 height 10
click at [112, 252] on div "Shapes" at bounding box center [111, 302] width 15 height 4
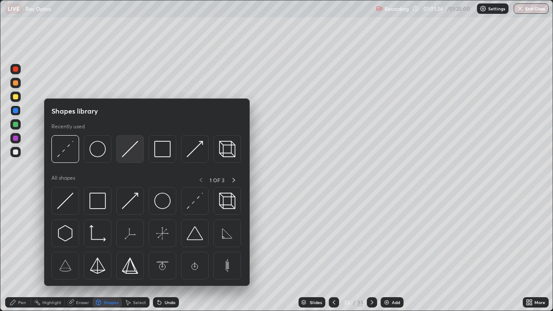
click at [126, 154] on img at bounding box center [130, 149] width 16 height 16
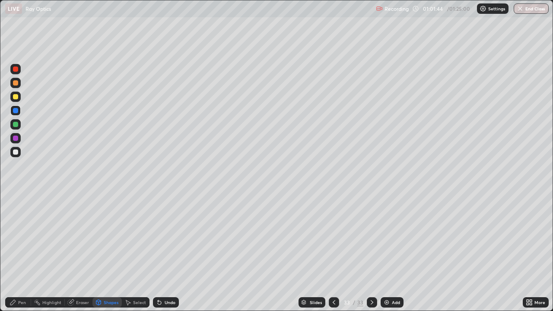
click at [163, 252] on div "Undo" at bounding box center [166, 302] width 26 height 10
click at [158, 252] on icon at bounding box center [158, 300] width 1 height 1
click at [159, 252] on icon at bounding box center [159, 302] width 7 height 7
click at [15, 252] on icon at bounding box center [13, 302] width 7 height 7
click at [15, 127] on div at bounding box center [15, 124] width 5 height 5
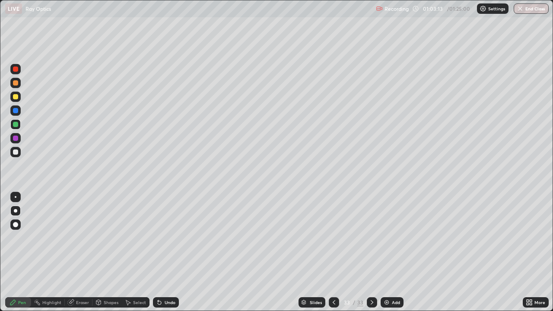
click at [15, 97] on div at bounding box center [15, 96] width 5 height 5
click at [17, 150] on div at bounding box center [15, 152] width 5 height 5
click at [171, 252] on div "Undo" at bounding box center [170, 302] width 11 height 4
click at [529, 10] on button "End Class" at bounding box center [531, 8] width 35 height 10
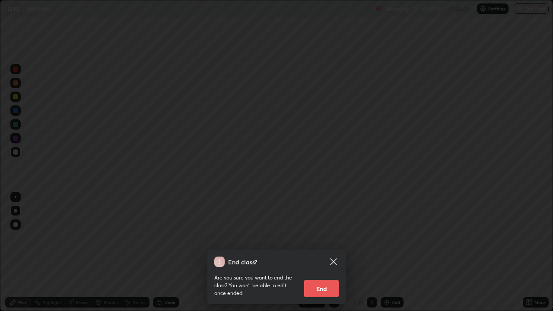
click at [326, 252] on button "End" at bounding box center [321, 288] width 35 height 17
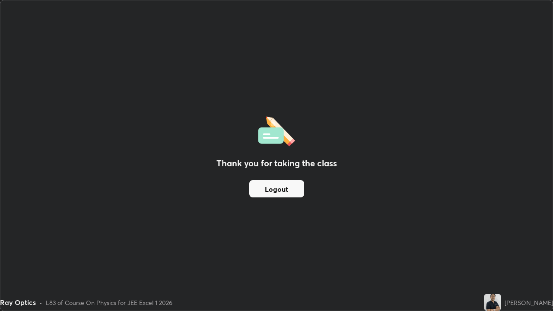
click at [265, 188] on button "Logout" at bounding box center [276, 188] width 55 height 17
